Goal: Information Seeking & Learning: Learn about a topic

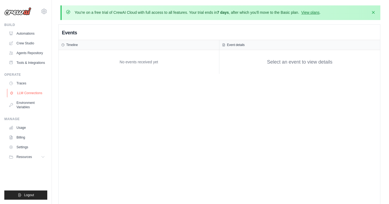
scroll to position [1, 0]
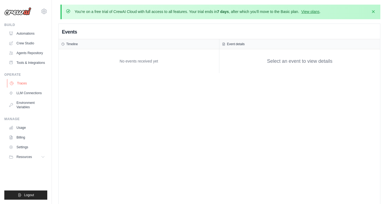
click at [23, 82] on link "Traces" at bounding box center [27, 83] width 41 height 9
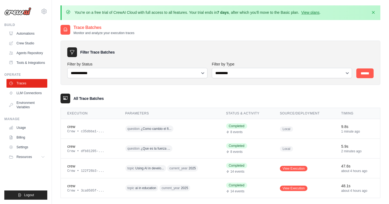
scroll to position [29, 0]
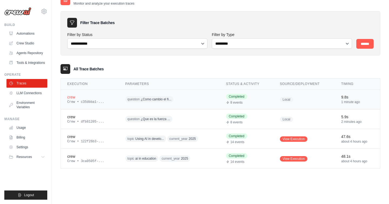
click at [155, 97] on span "¿Como cambio el fi..." at bounding box center [156, 99] width 31 height 4
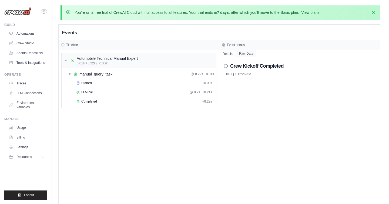
click at [246, 54] on button "Raw Data" at bounding box center [246, 54] width 21 height 8
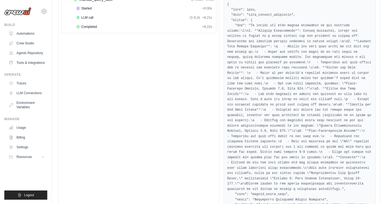
scroll to position [77, 0]
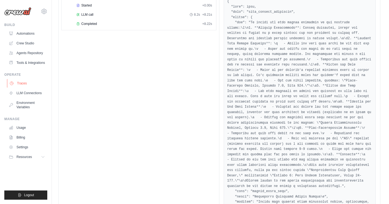
click at [21, 84] on link "Traces" at bounding box center [27, 83] width 41 height 9
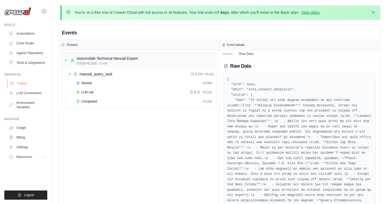
click at [21, 84] on link "Traces" at bounding box center [27, 83] width 41 height 9
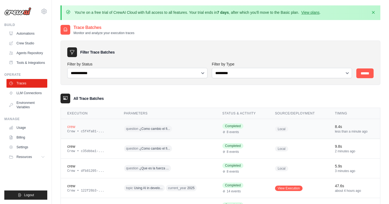
click at [151, 126] on span "¿Como cambio el fi..." at bounding box center [154, 128] width 31 height 4
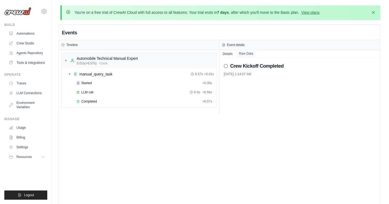
click at [247, 52] on button "Raw Data" at bounding box center [246, 54] width 21 height 8
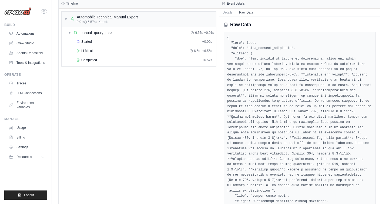
scroll to position [43, 0]
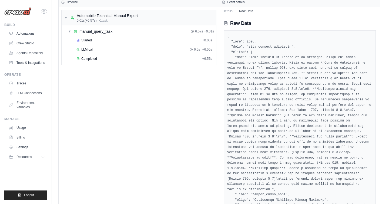
click at [256, 67] on pre at bounding box center [299, 173] width 145 height 279
click at [268, 68] on pre at bounding box center [299, 173] width 145 height 279
click at [25, 83] on link "Traces" at bounding box center [27, 83] width 41 height 9
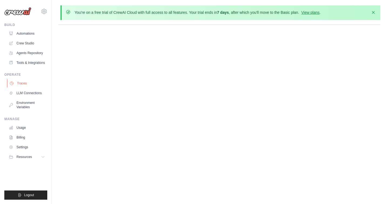
scroll to position [0, 0]
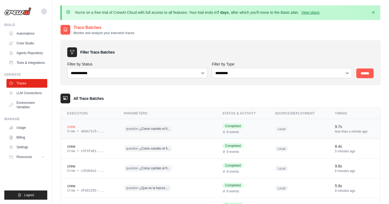
click at [234, 125] on span "Completed" at bounding box center [232, 125] width 21 height 5
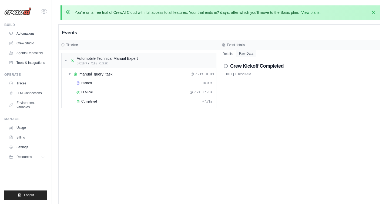
click at [245, 52] on button "Raw Data" at bounding box center [246, 54] width 21 height 8
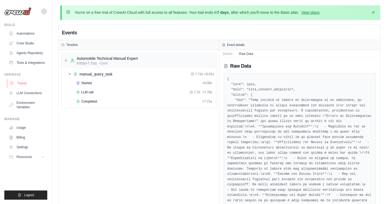
click at [23, 83] on link "Traces" at bounding box center [27, 83] width 41 height 9
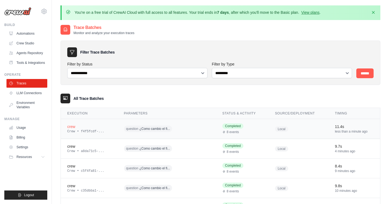
click at [160, 127] on span "¿Como cambio el fi..." at bounding box center [154, 128] width 31 height 4
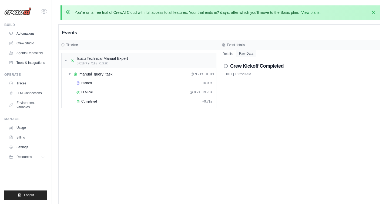
click at [244, 53] on button "Raw Data" at bounding box center [246, 54] width 21 height 8
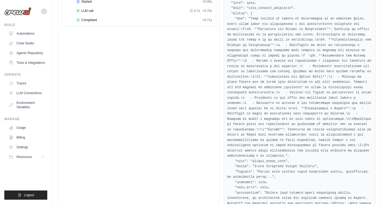
scroll to position [81, 0]
click at [22, 83] on link "Traces" at bounding box center [27, 83] width 41 height 9
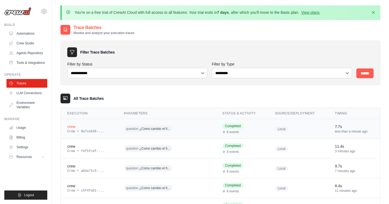
click at [151, 126] on span "question ¿Como cambio el fi..." at bounding box center [148, 128] width 48 height 6
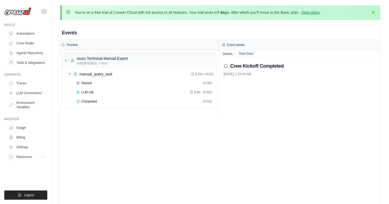
click at [247, 51] on button "Raw Data" at bounding box center [246, 54] width 21 height 8
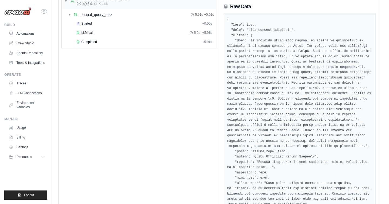
scroll to position [69, 0]
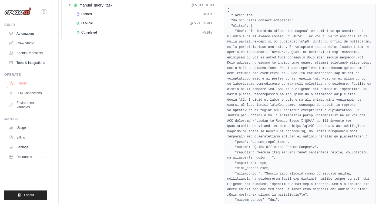
click at [20, 82] on link "Traces" at bounding box center [27, 83] width 41 height 9
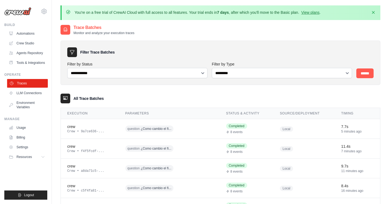
click at [26, 82] on link "Traces" at bounding box center [27, 83] width 41 height 9
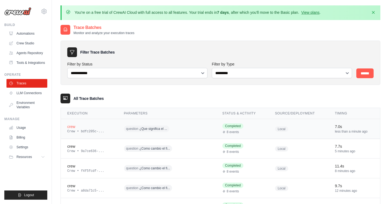
click at [157, 128] on span "¿Que significa el ..." at bounding box center [153, 128] width 28 height 4
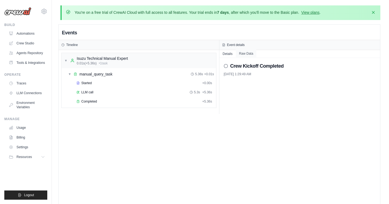
click at [250, 52] on button "Raw Data" at bounding box center [246, 54] width 21 height 8
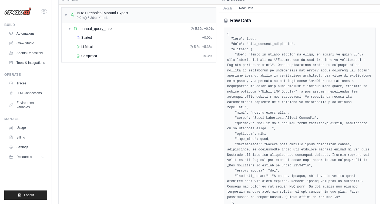
scroll to position [46, 0]
